Goal: Find specific page/section

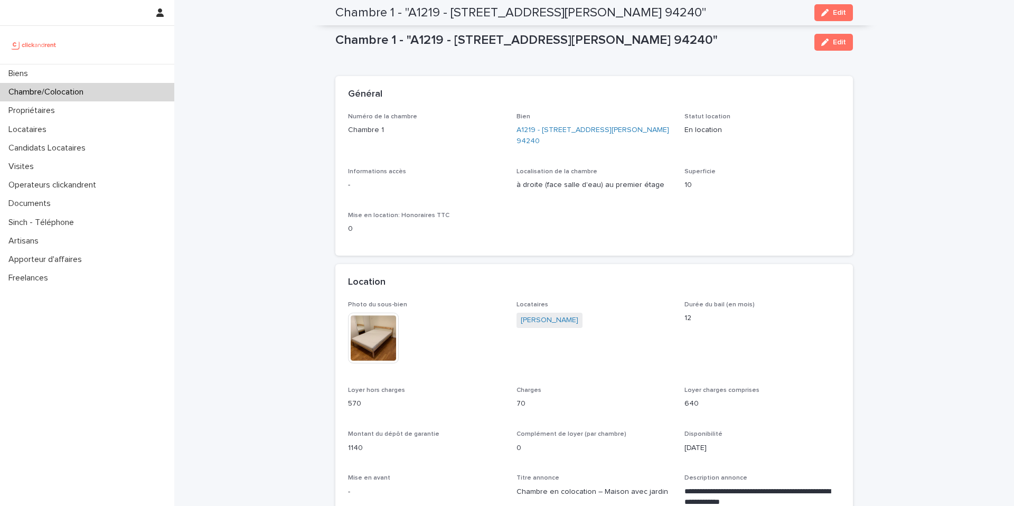
scroll to position [169, 0]
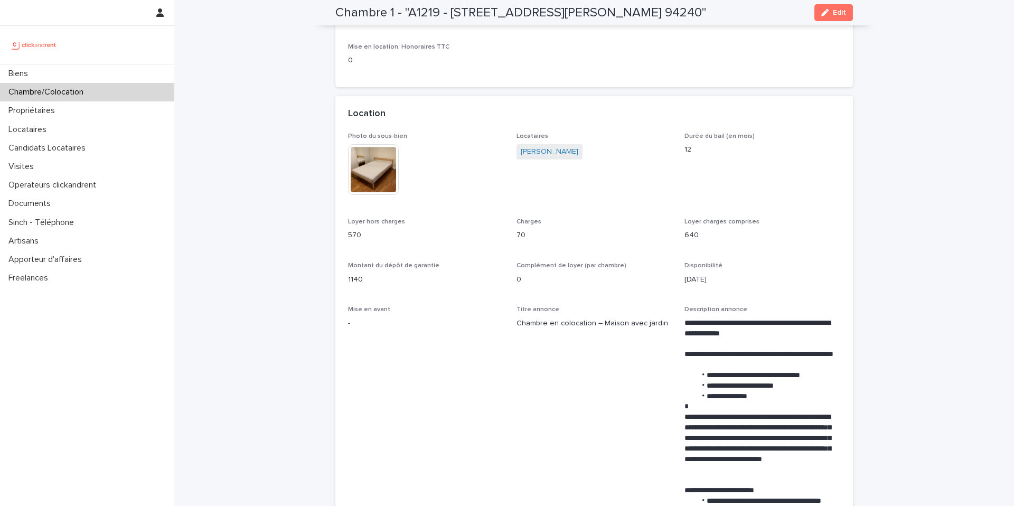
click at [94, 94] on div "Chambre/Colocation" at bounding box center [87, 92] width 174 height 18
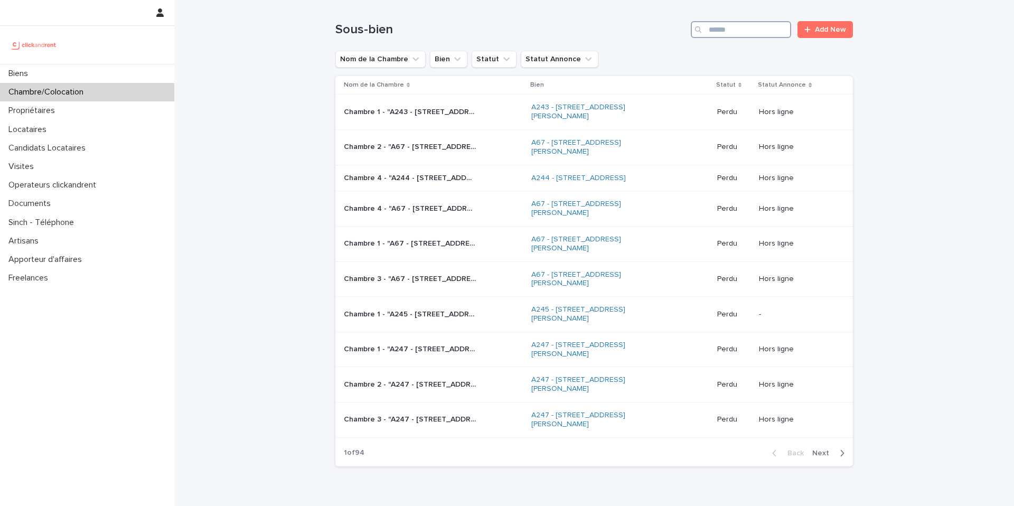
click at [730, 30] on input "Search" at bounding box center [741, 29] width 100 height 17
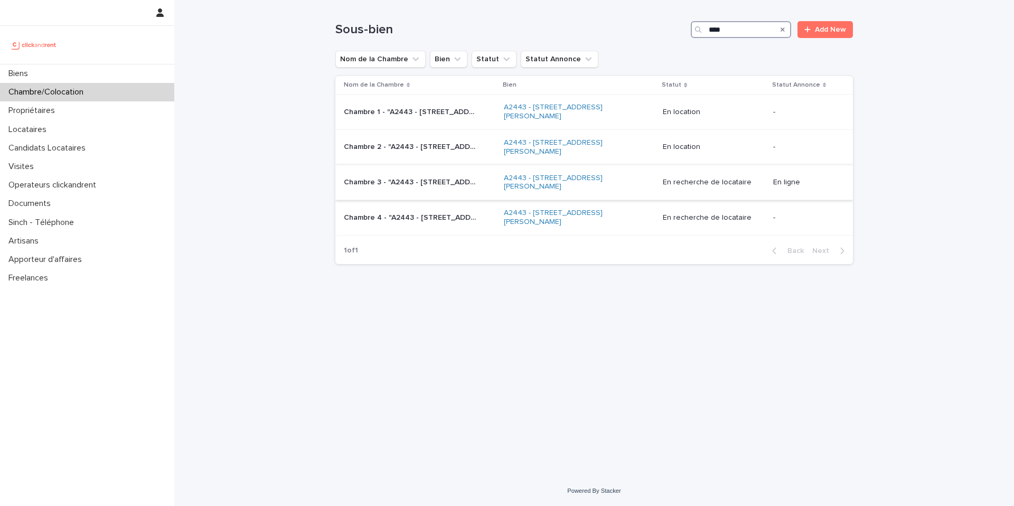
type input "****"
click at [457, 187] on div "Chambre 3 - "A2443 - [STREET_ADDRESS][PERSON_NAME]" Chambre 3 - "A2443 - [STREE…" at bounding box center [420, 182] width 152 height 17
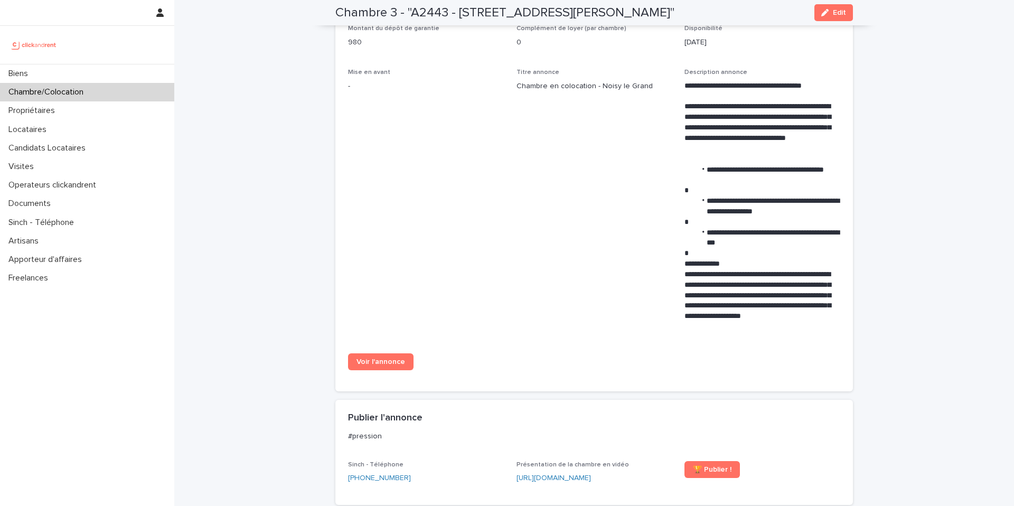
scroll to position [422, 0]
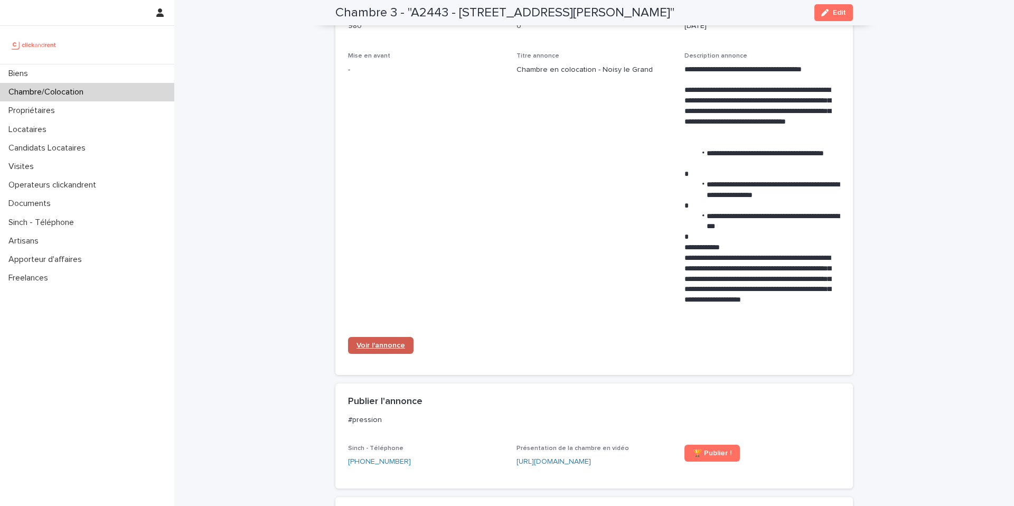
click at [378, 345] on span "Voir l'annonce" at bounding box center [381, 345] width 49 height 7
